Goal: Transaction & Acquisition: Purchase product/service

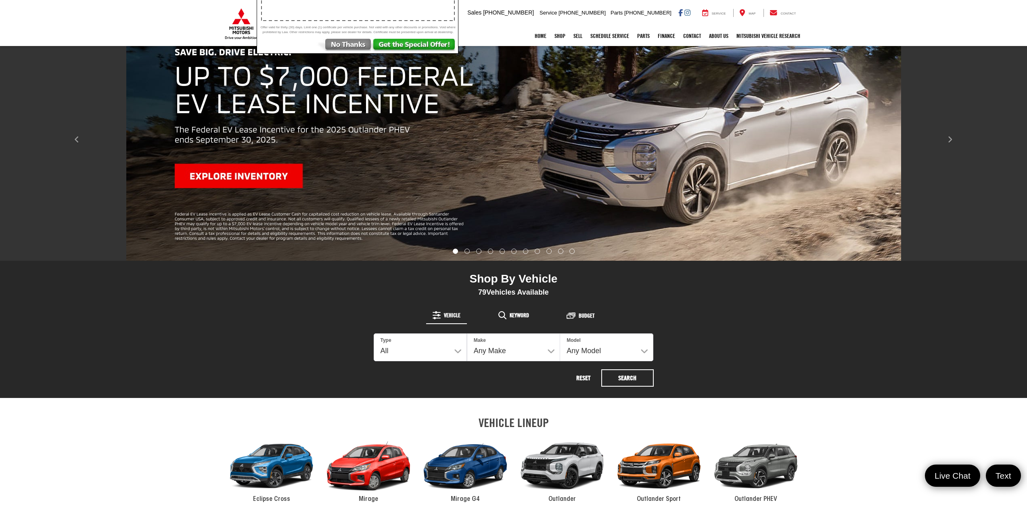
scroll to position [121, 0]
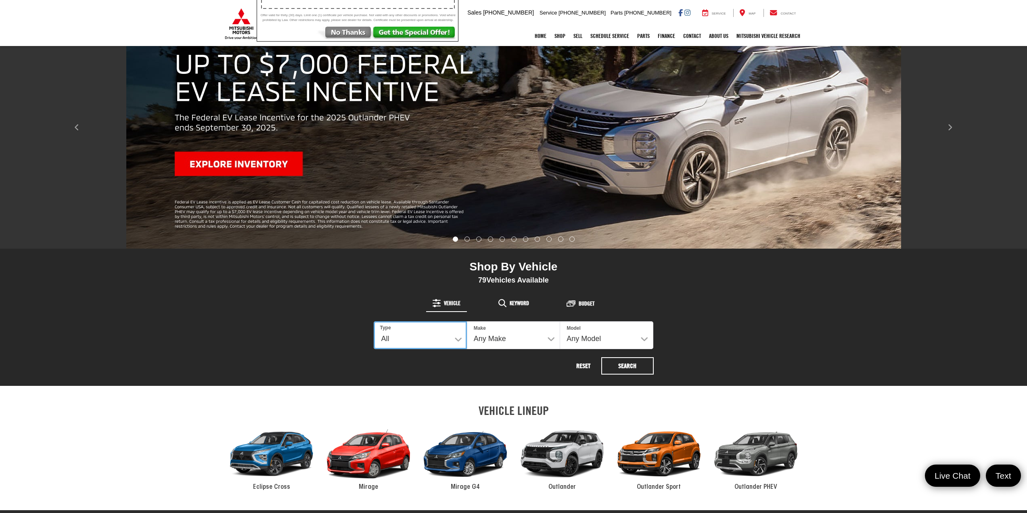
click at [429, 330] on select "All New Used" at bounding box center [420, 335] width 93 height 28
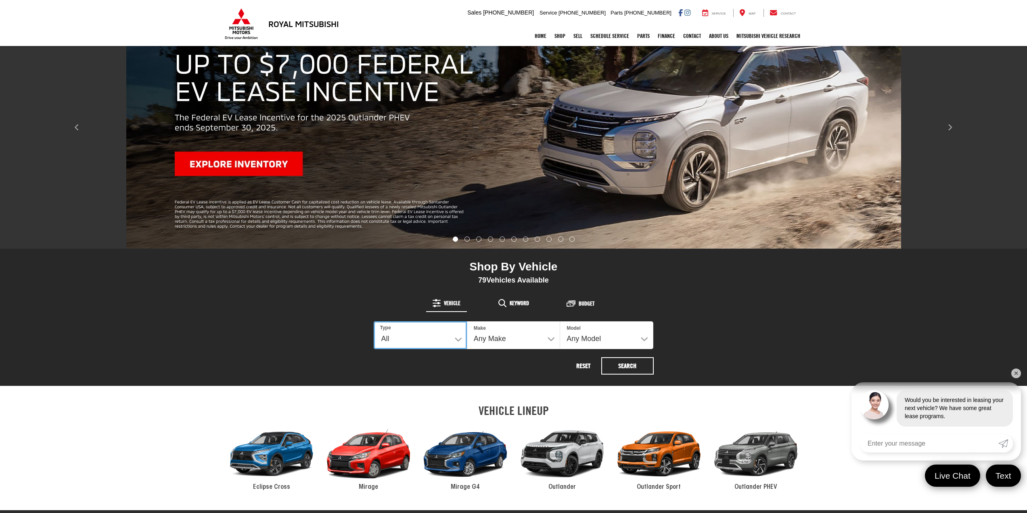
select select "Type:U"
click at [374, 321] on select "All New Used" at bounding box center [420, 335] width 93 height 28
select select
click at [594, 339] on select "Any Model Accent Altima Bronco Sport Camry Charger Eclipse Cross Encore GX F-15…" at bounding box center [606, 335] width 93 height 28
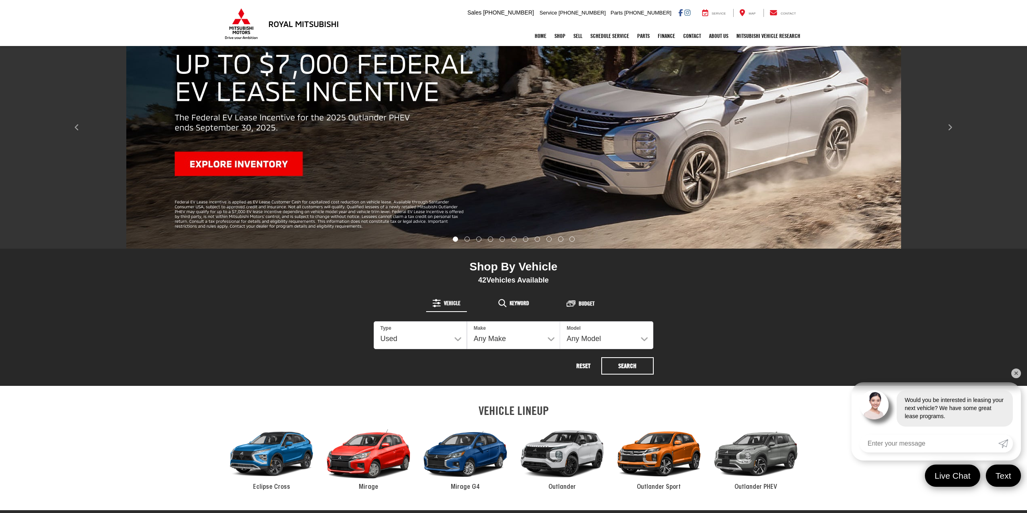
click at [718, 322] on div "Shop By Vehicle 42 Vehicles Available Vehicle Keyword Budget 42 Type All New Us…" at bounding box center [514, 316] width 460 height 137
click at [629, 363] on button "Search" at bounding box center [627, 365] width 52 height 17
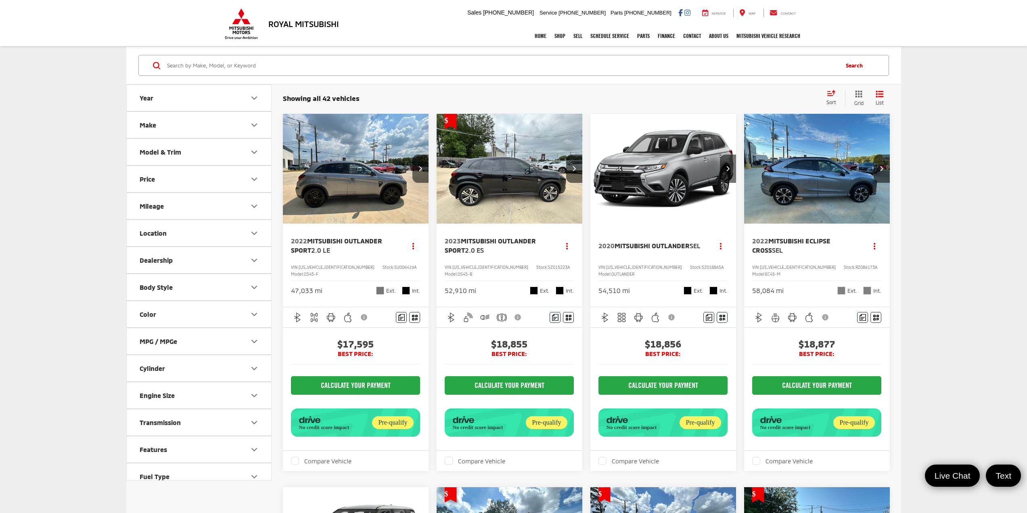
click at [154, 289] on div "Body Style" at bounding box center [156, 287] width 33 height 8
click at [136, 321] on label "4D Passenger Van (1)" at bounding box center [170, 319] width 68 height 13
click at [136, 315] on input "4D Passenger Van (1)" at bounding box center [136, 315] width 0 height 0
checkbox input "true"
